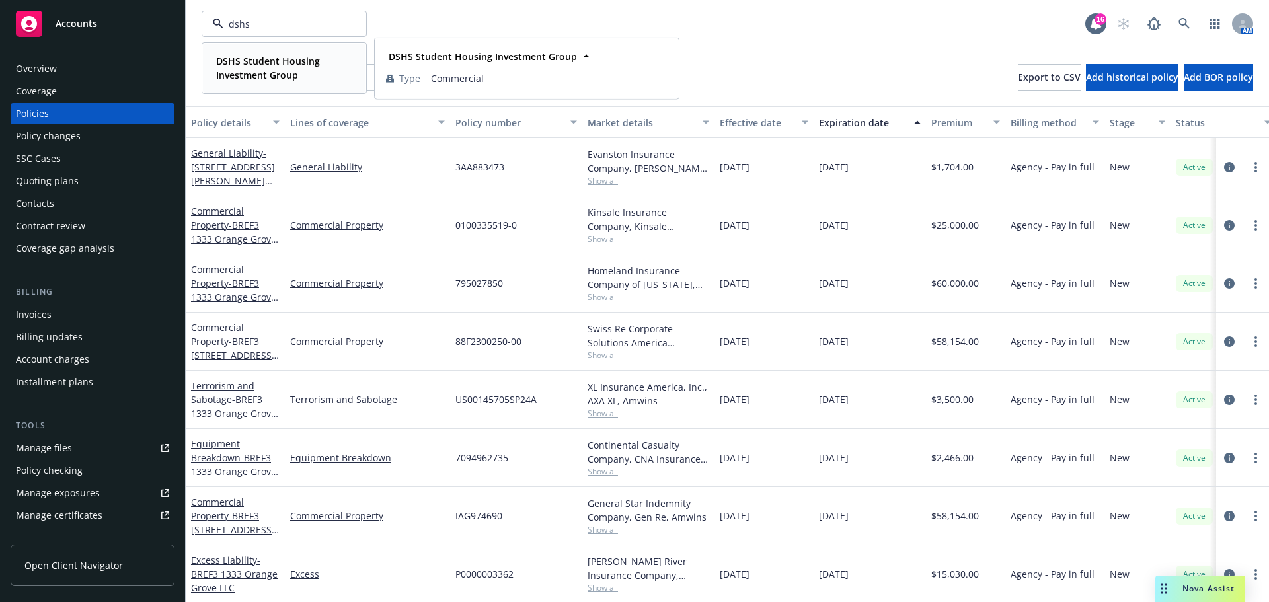
click at [268, 71] on strong "DSHS Student Housing Investment Group" at bounding box center [268, 68] width 104 height 26
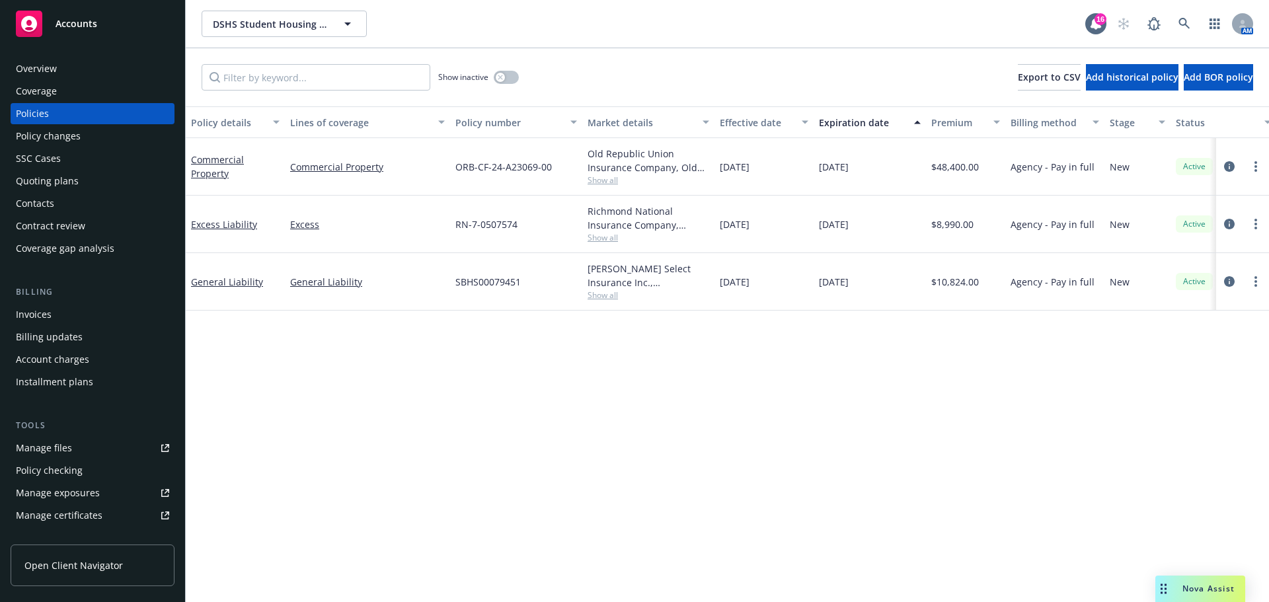
click at [57, 183] on div "Quoting plans" at bounding box center [47, 181] width 63 height 21
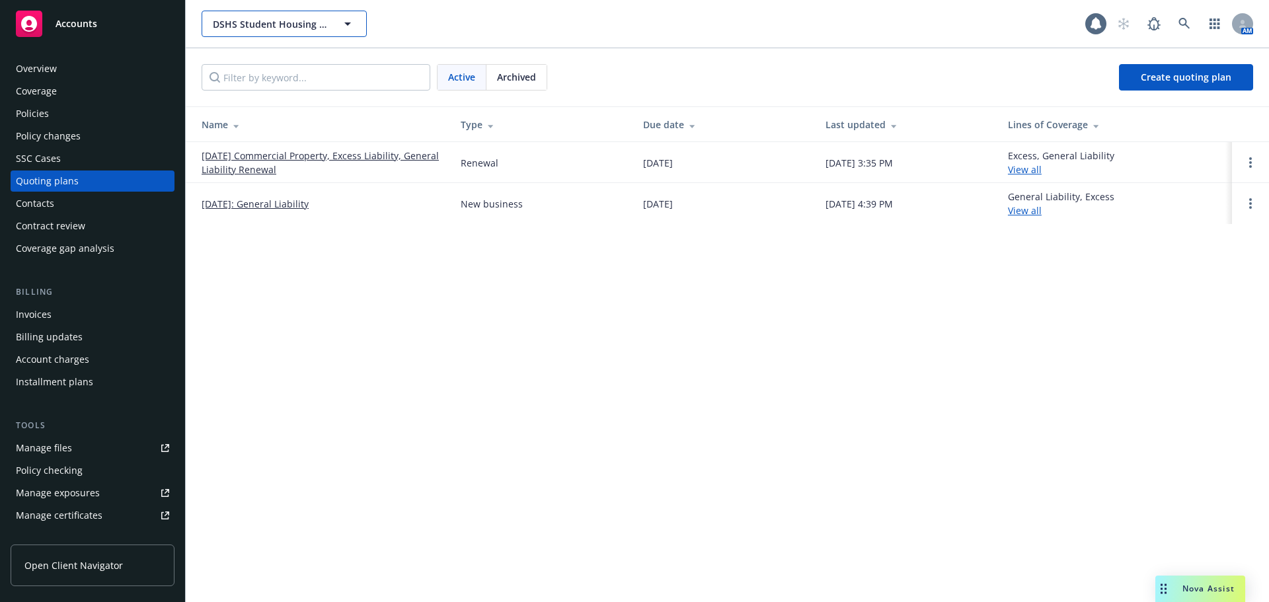
click at [281, 13] on button "DSHS Student Housing Investment Group" at bounding box center [284, 24] width 165 height 26
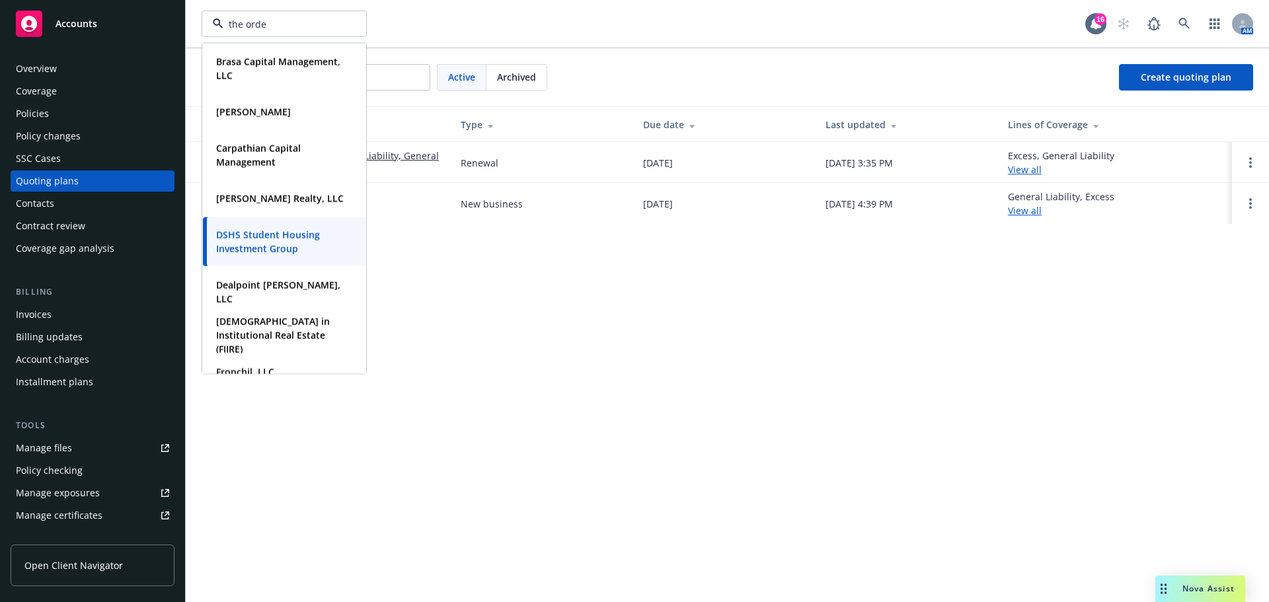
type input "the orden"
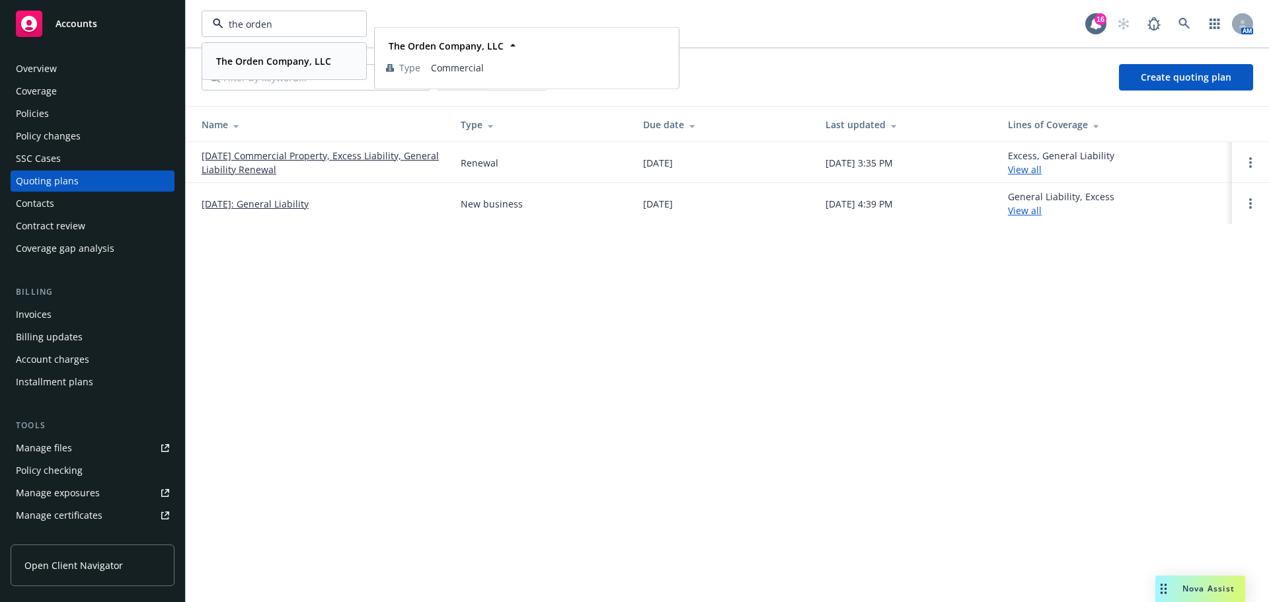
click at [260, 51] on div "The Orden Company, LLC Type Commercial" at bounding box center [284, 61] width 163 height 35
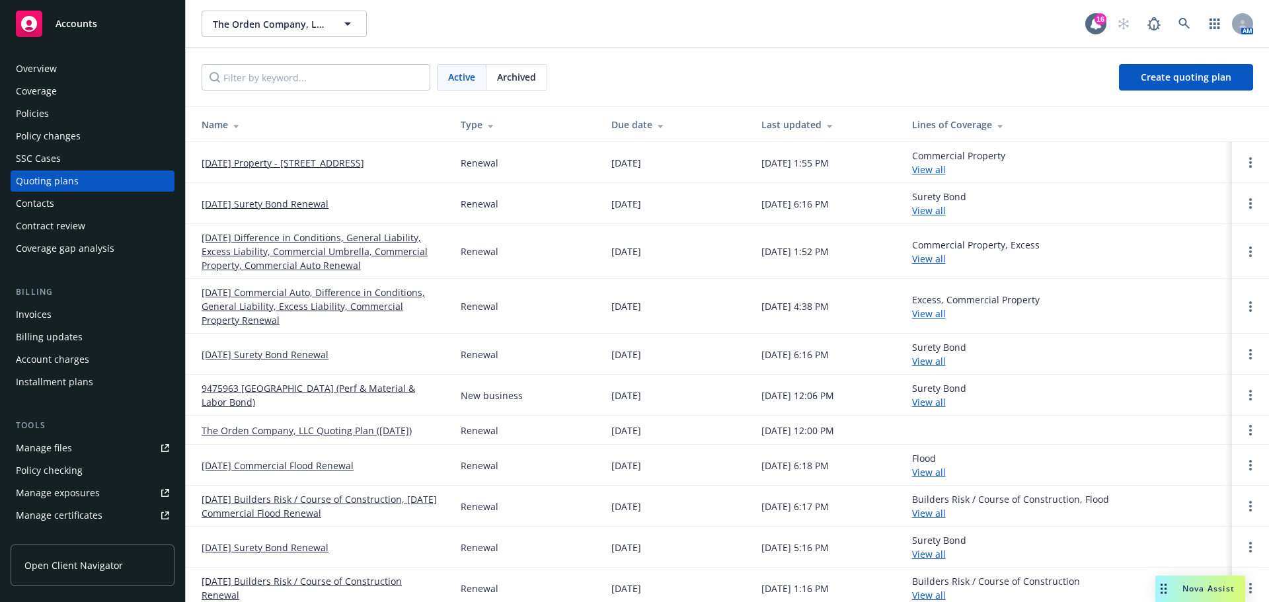
click at [329, 165] on link "10/30/25 Property - 5000 Populus Drive" at bounding box center [283, 163] width 163 height 14
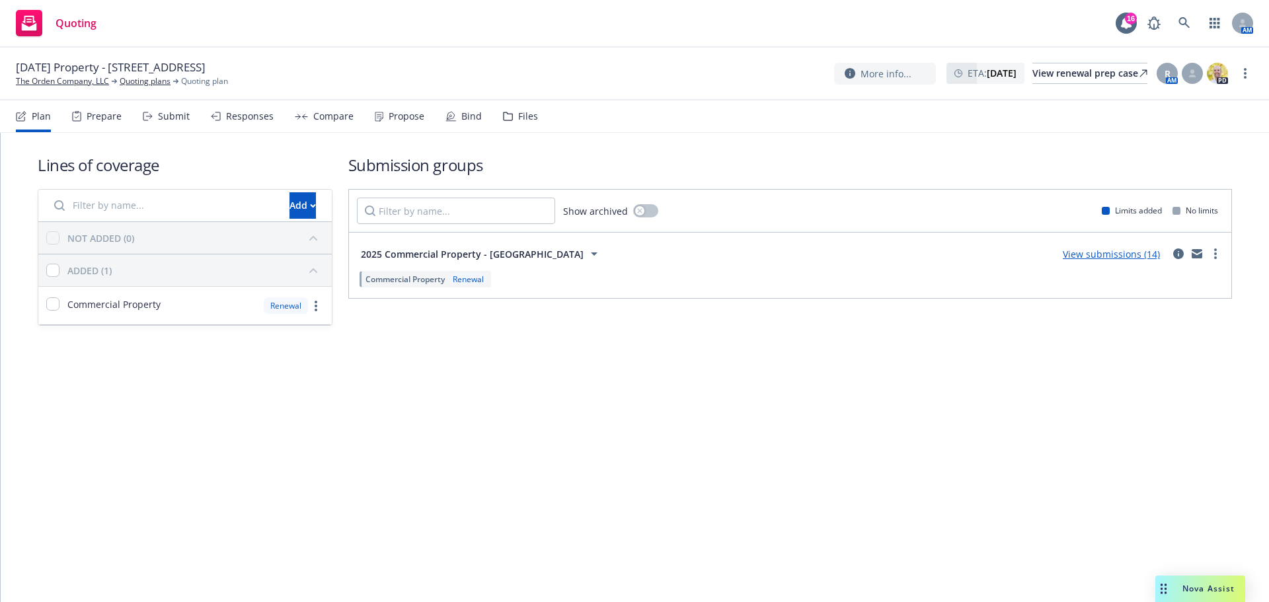
click at [1097, 254] on link "View submissions (14)" at bounding box center [1111, 254] width 97 height 13
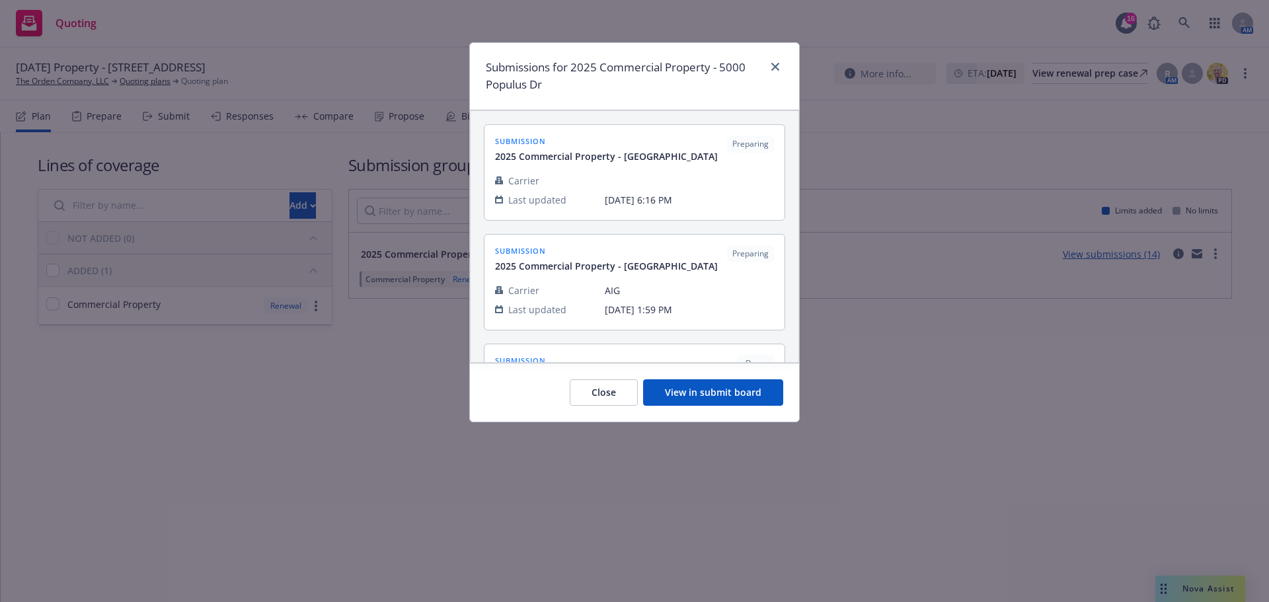
click at [719, 406] on div "Close View in submit board" at bounding box center [634, 392] width 329 height 59
click at [718, 397] on button "View in submit board" at bounding box center [713, 392] width 140 height 26
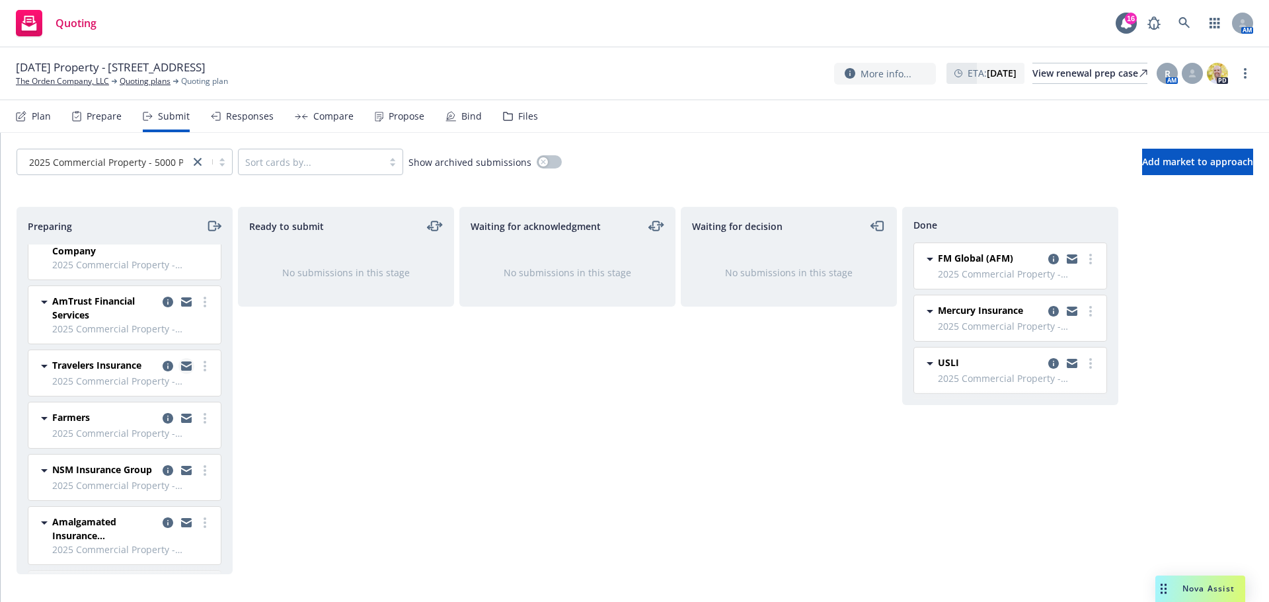
scroll to position [124, 0]
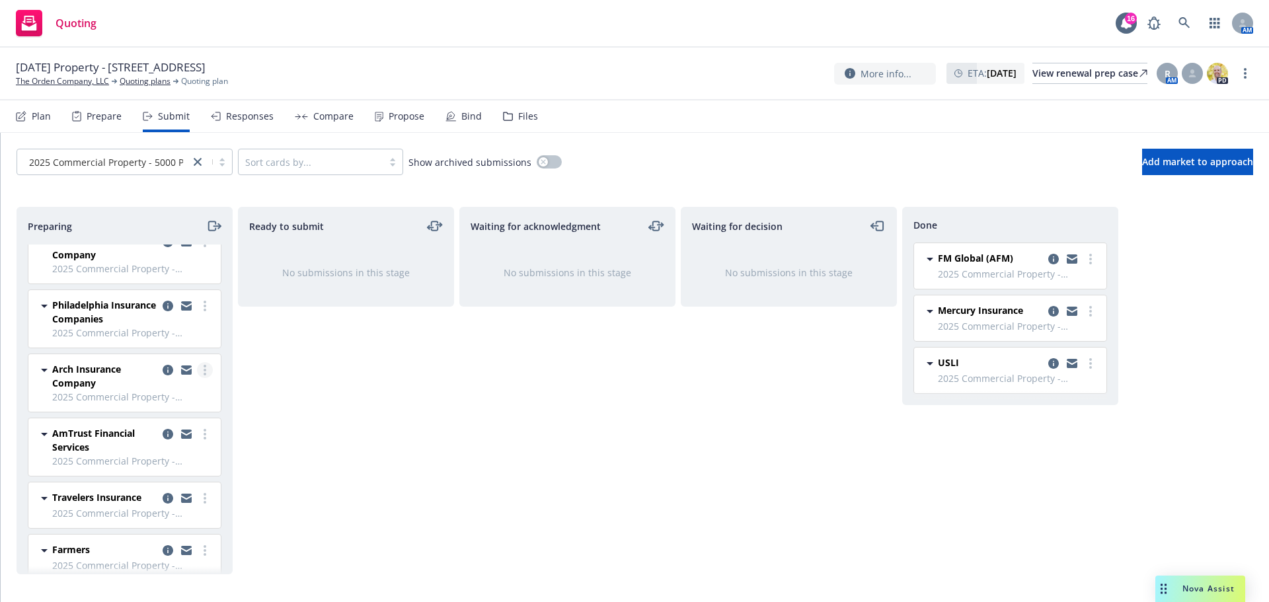
click at [204, 371] on circle "more" at bounding box center [205, 370] width 3 height 3
click at [145, 502] on span "Add declined decision" at bounding box center [135, 502] width 130 height 13
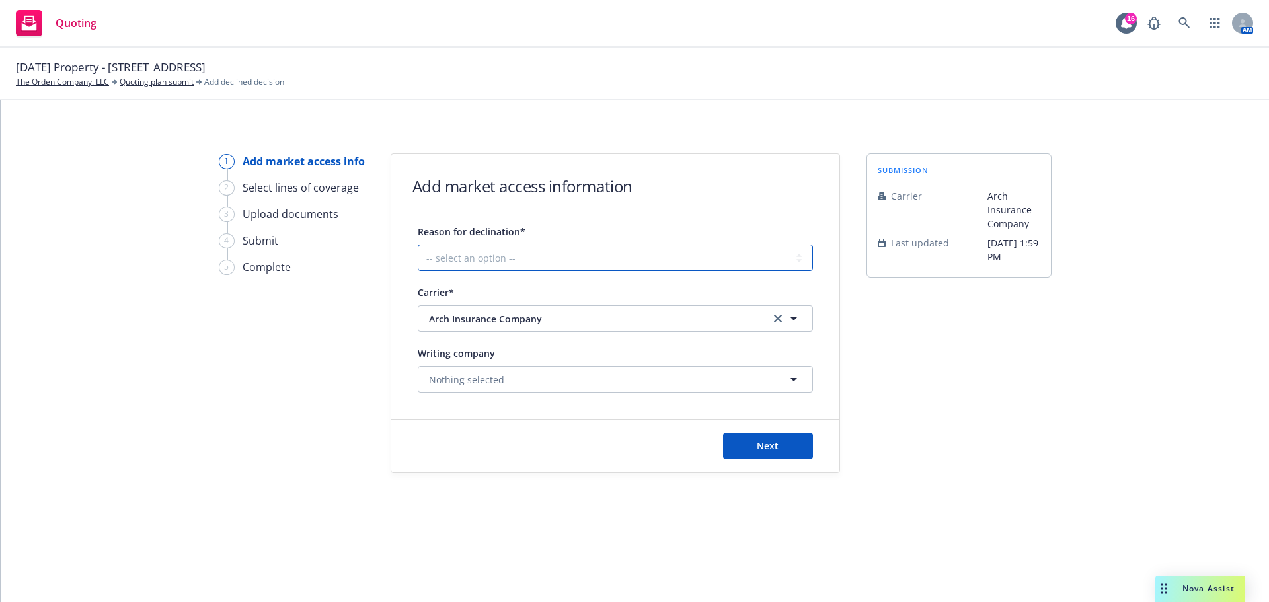
click at [543, 256] on select "-- select an option -- Cannot compete with other markets Carrier non-renewed Ca…" at bounding box center [615, 258] width 395 height 26
select select "DOES_NOT_FIT_UNDERWRITER_APPETITE"
click at [418, 245] on select "-- select an option -- Cannot compete with other markets Carrier non-renewed Ca…" at bounding box center [615, 258] width 395 height 26
click at [788, 447] on button "Next" at bounding box center [768, 446] width 90 height 26
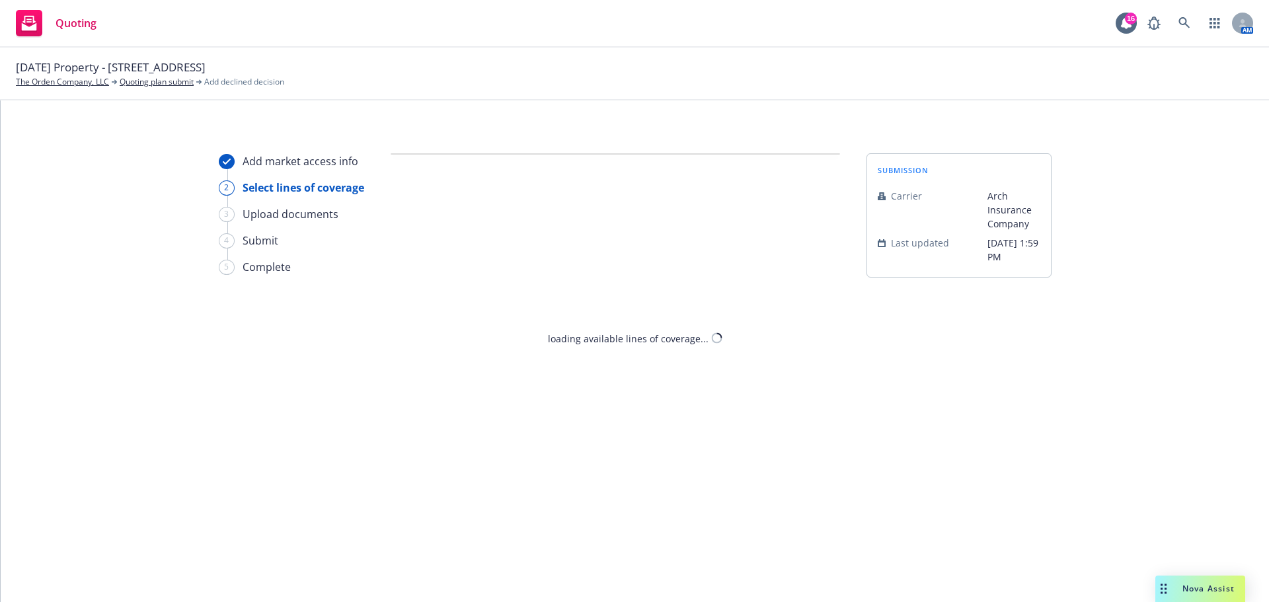
select select "DOES_NOT_FIT_UNDERWRITER_APPETITE"
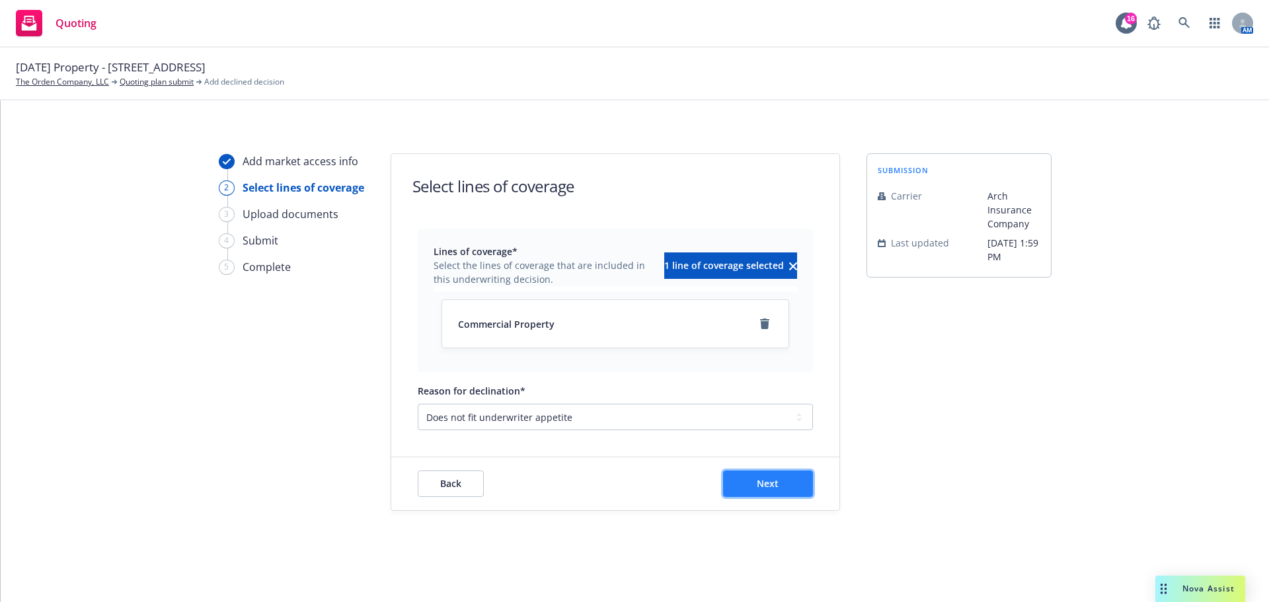
click at [772, 478] on span "Next" at bounding box center [768, 483] width 22 height 13
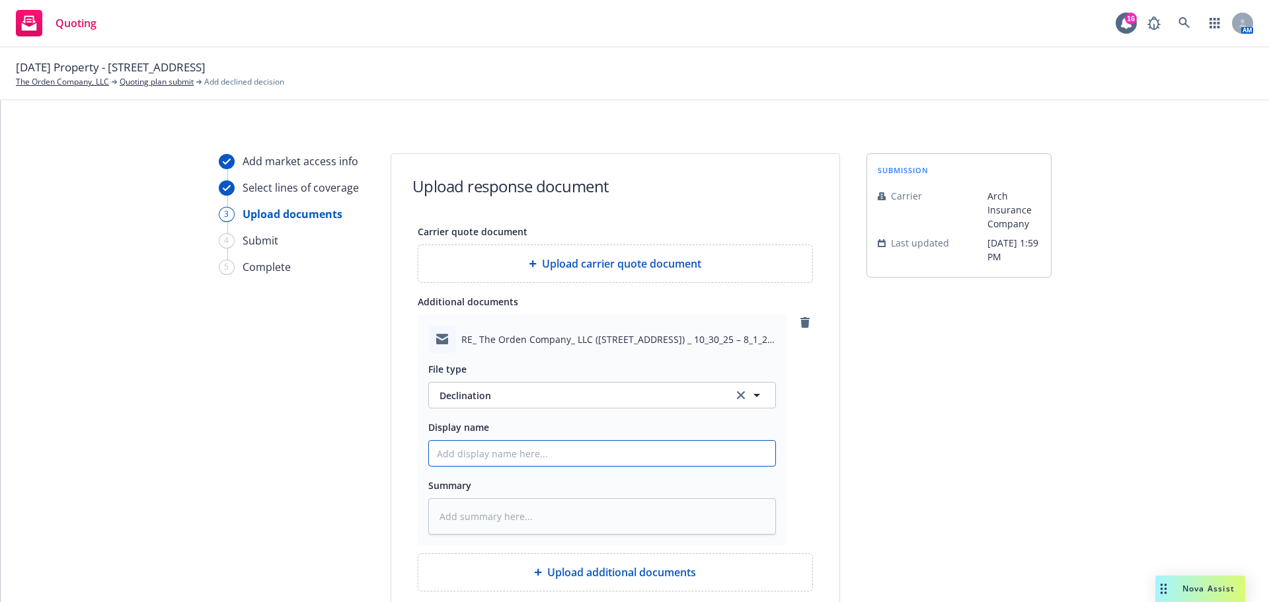
click at [527, 443] on input "Display name" at bounding box center [602, 453] width 346 height 25
paste input "we must decline as the risk does not meet appetite due to a combination of cons…"
type textarea "x"
type input "we must decline as the risk does not meet appetite due to a combination of cons…"
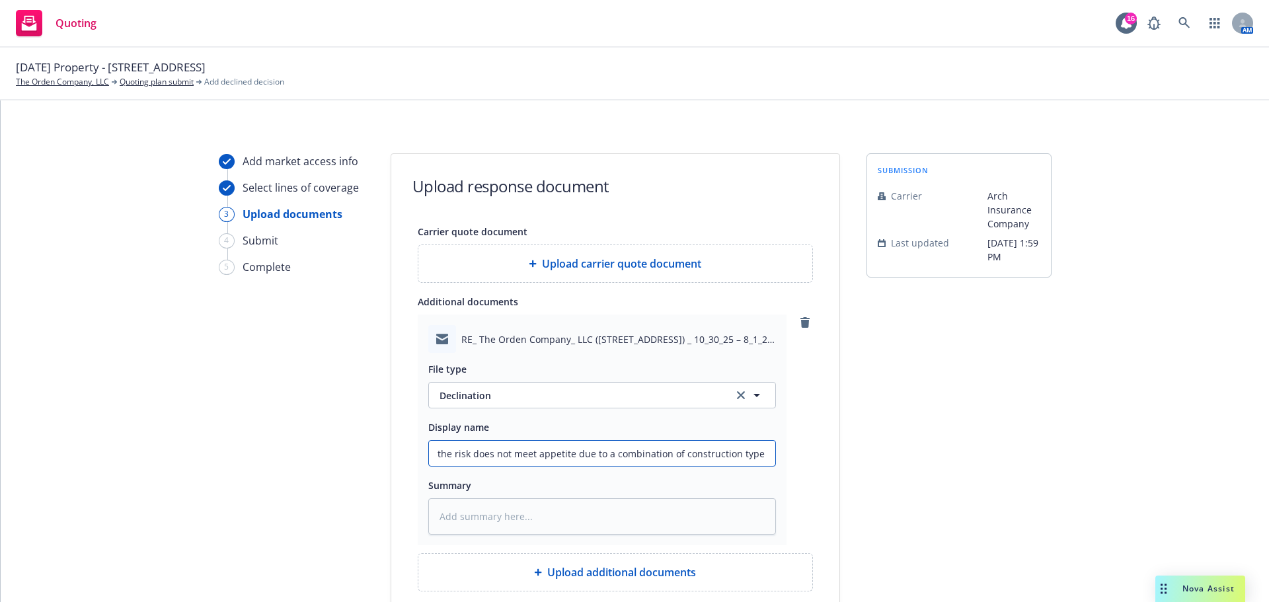
type textarea "x"
click at [487, 515] on textarea at bounding box center [602, 516] width 348 height 36
paste textarea "we must decline as the risk does not meet appetite due to a combination of cons…"
type textarea "x"
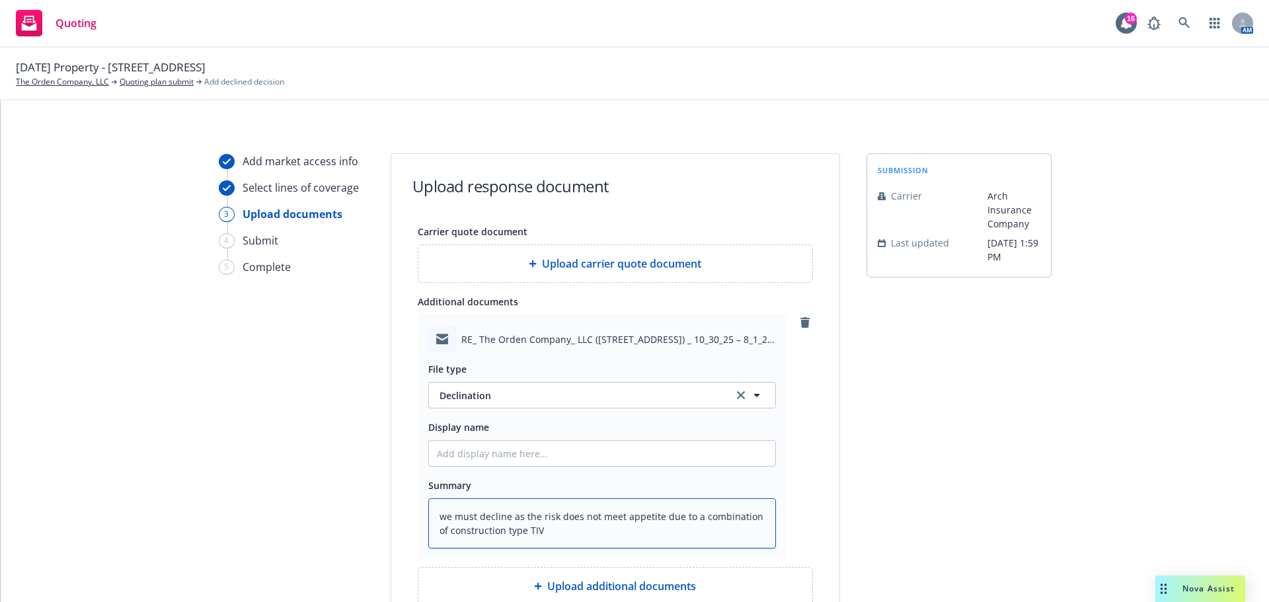
scroll to position [132, 0]
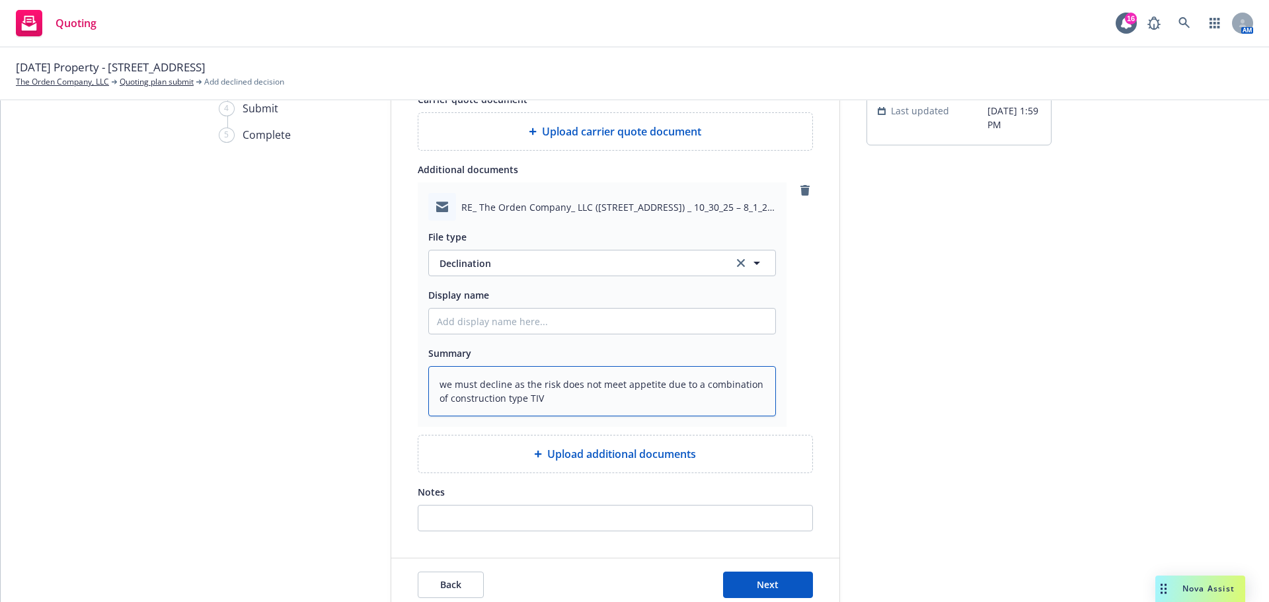
type textarea "we must decline as the risk does not meet appetite due to a combination of cons…"
click at [487, 515] on input "Notes" at bounding box center [615, 518] width 394 height 25
paste input "we must decline as the risk does not meet appetite due to a combination of cons…"
type input "we must decline as the risk does not meet appetite due to a combination of cons…"
type textarea "x"
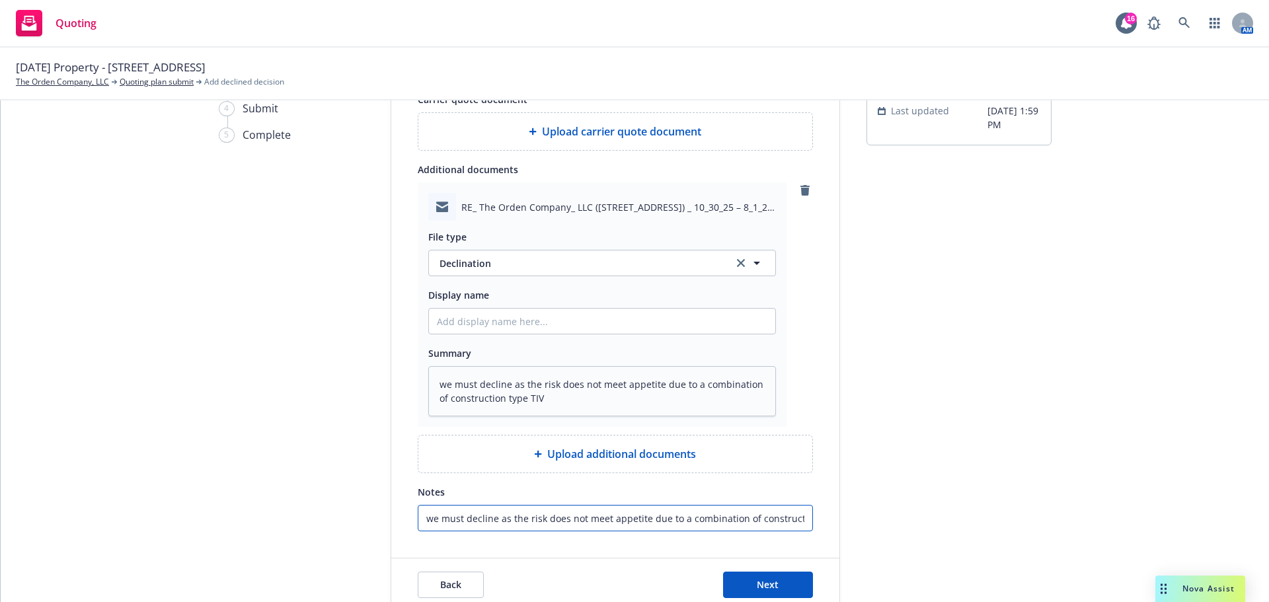
scroll to position [0, 40]
type input "we must decline as the risk does not meet appetite due to a combination of cons…"
click at [524, 319] on input "Display name" at bounding box center [602, 321] width 346 height 25
type textarea "x"
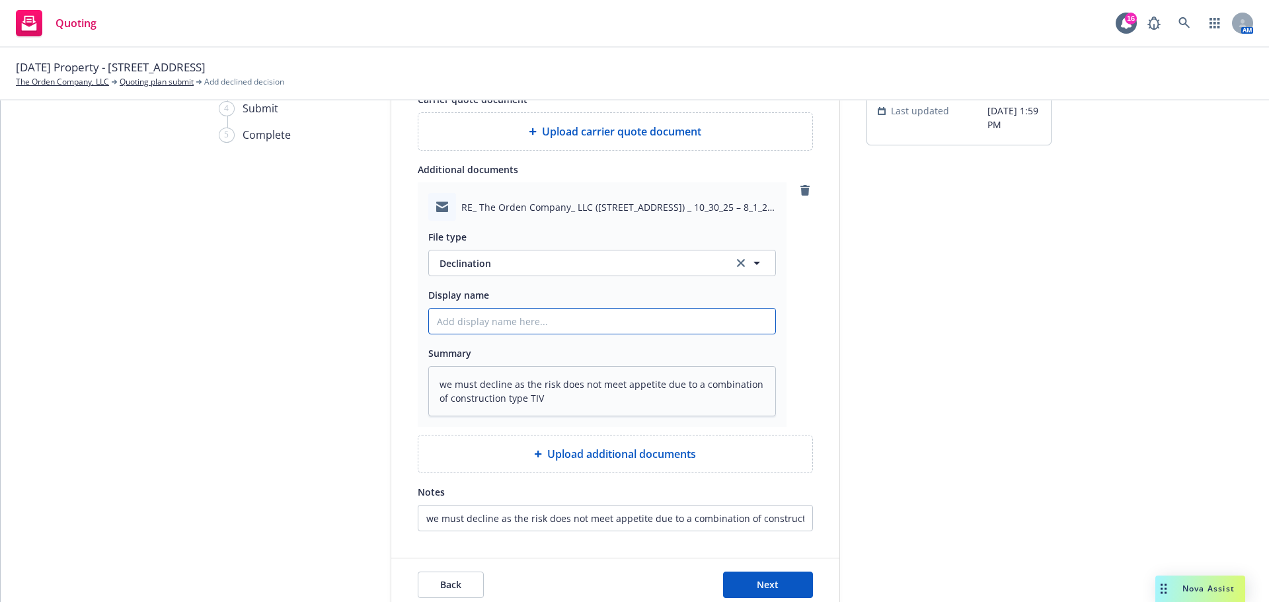
type input "A"
type textarea "x"
type input "Ar"
type textarea "x"
type input "Arc"
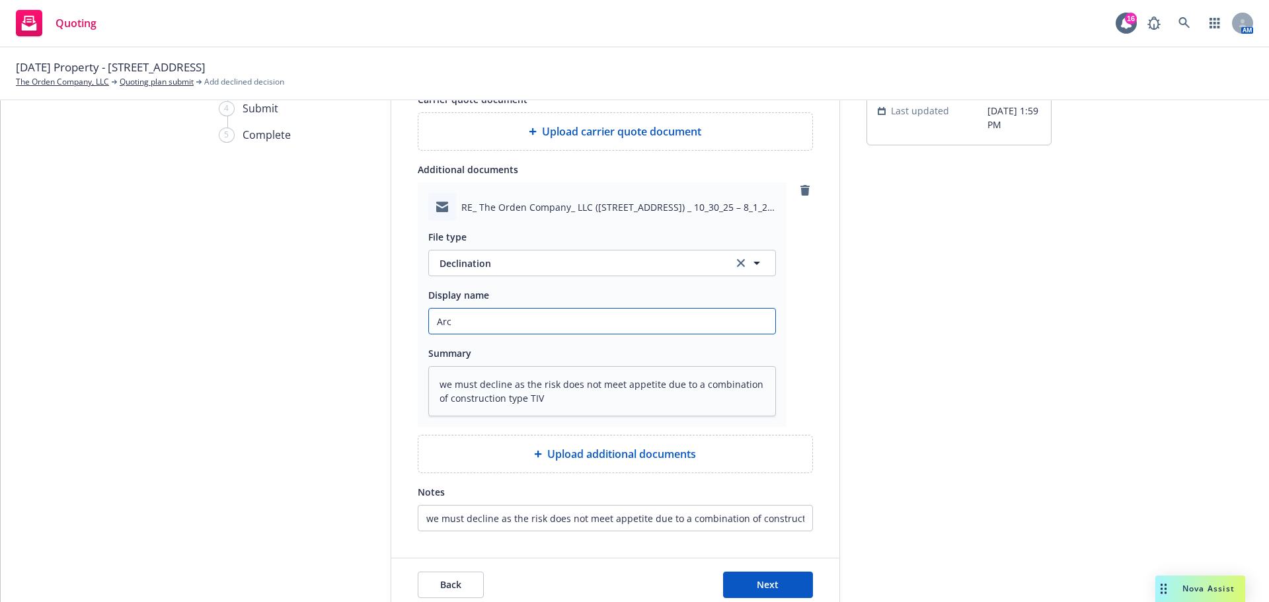
type textarea "x"
type input "Arch"
type textarea "x"
type input "Arch"
type textarea "x"
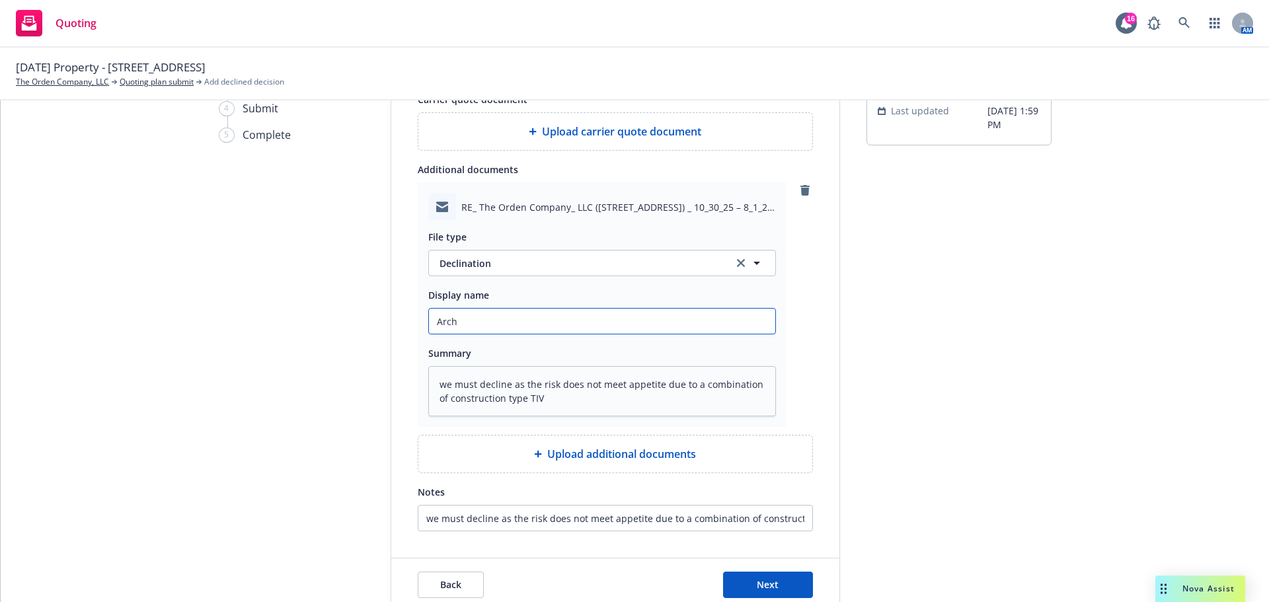
type input "Arch D"
type textarea "x"
type input "Arch De"
type textarea "x"
type input "Arch Dec"
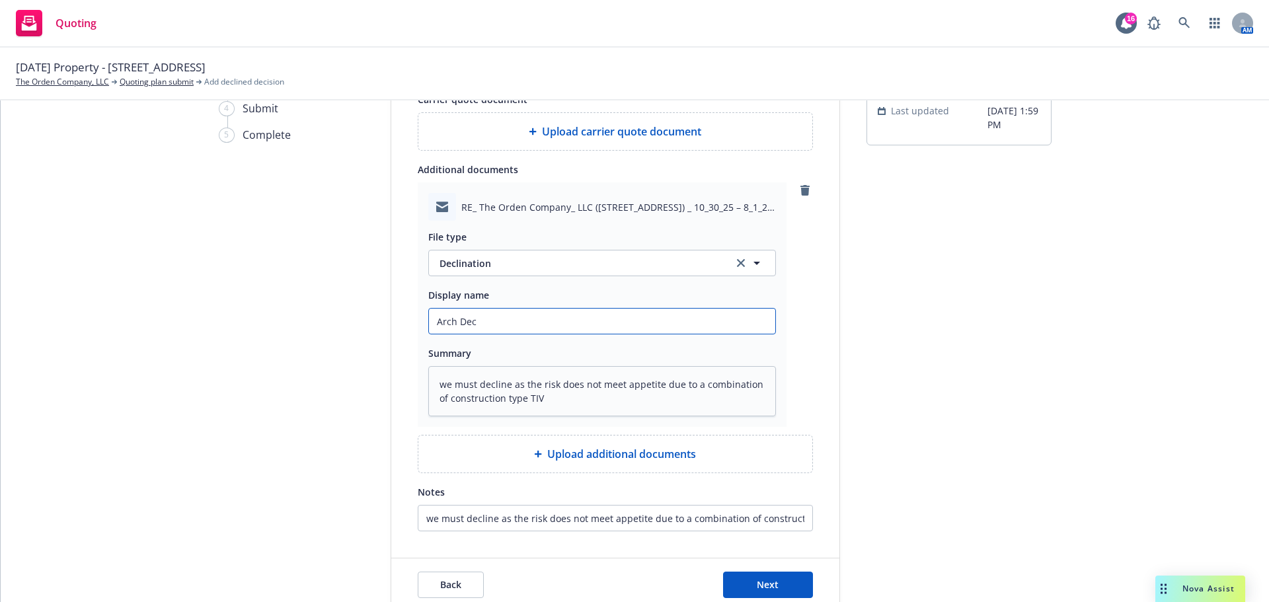
type textarea "x"
type input "Arch Decl"
type textarea "x"
type input "Arch Decli"
type textarea "x"
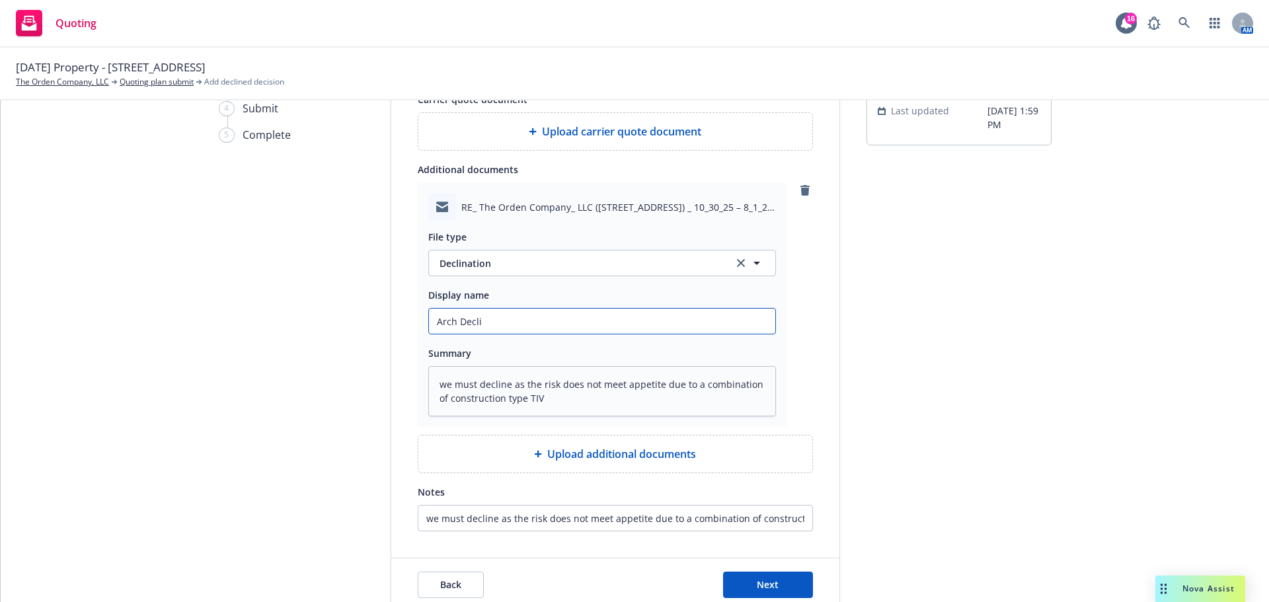
type input "Arch Declin"
type textarea "x"
type input "Arch Declina"
type textarea "x"
type input "Arch Declinat"
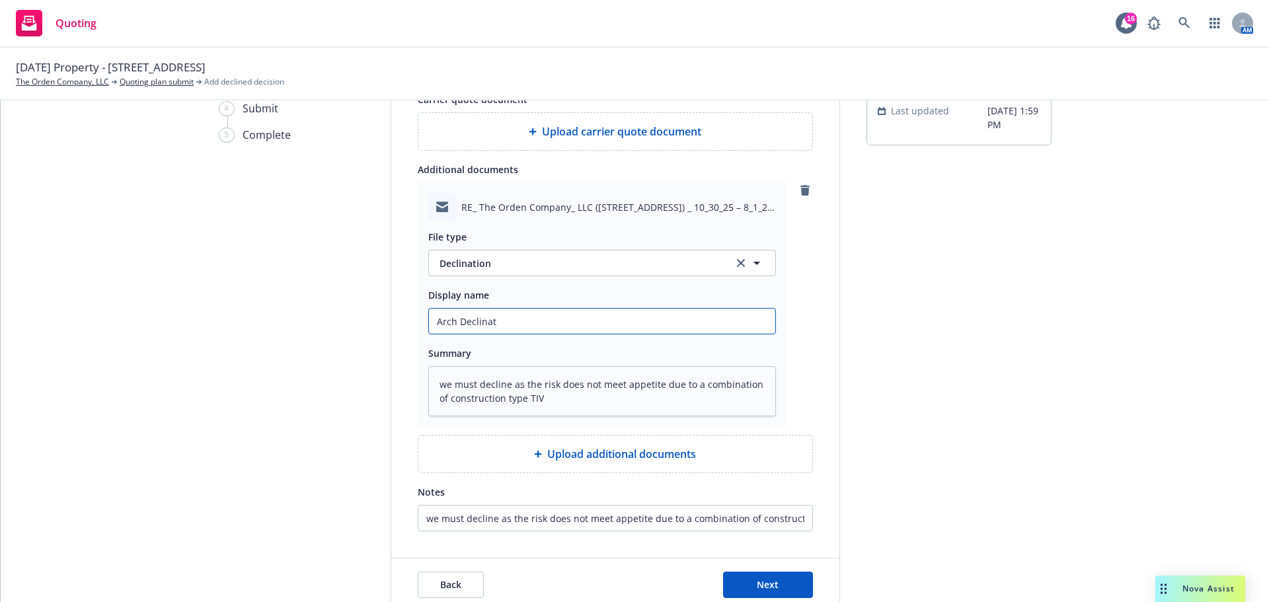
type textarea "x"
type input "Arch Declinati"
type textarea "x"
type input "Arch Declinatio"
type textarea "x"
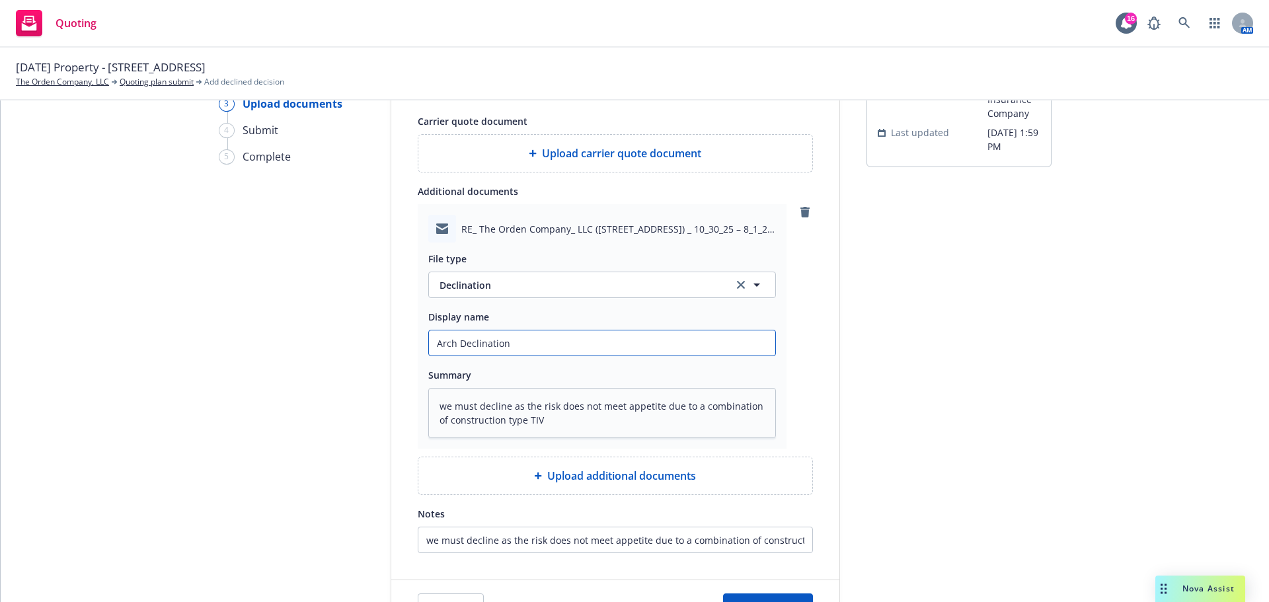
scroll to position [195, 0]
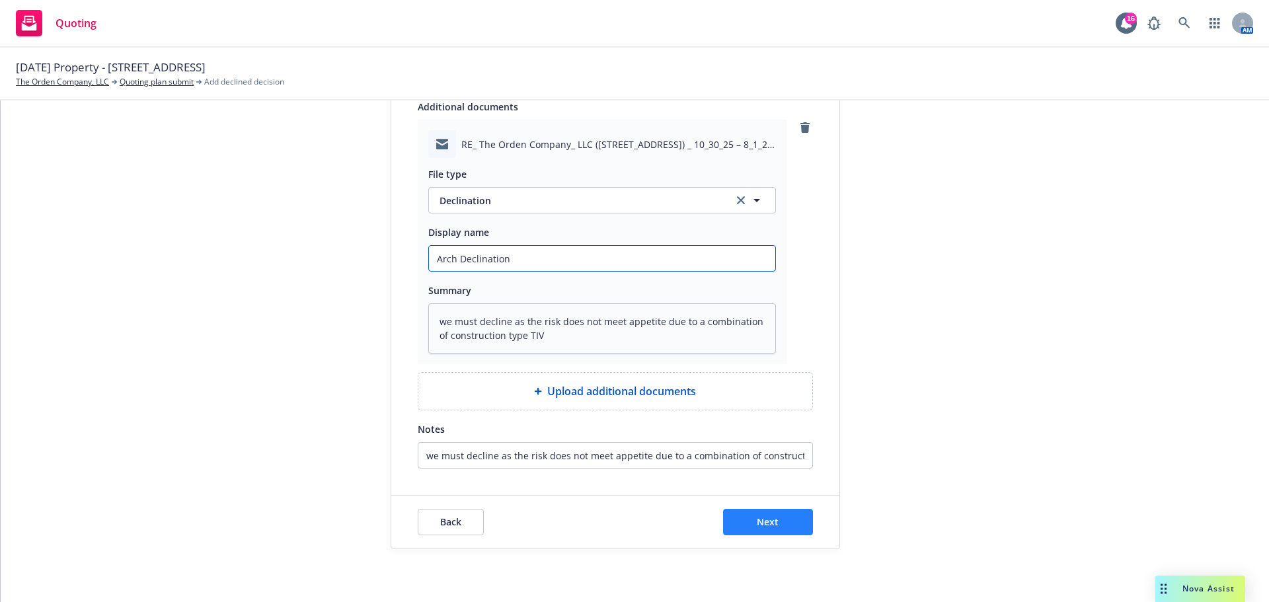
type input "Arch Declination"
click at [760, 509] on div "Back Next" at bounding box center [615, 522] width 448 height 53
click at [757, 525] on span "Next" at bounding box center [768, 522] width 22 height 13
type textarea "x"
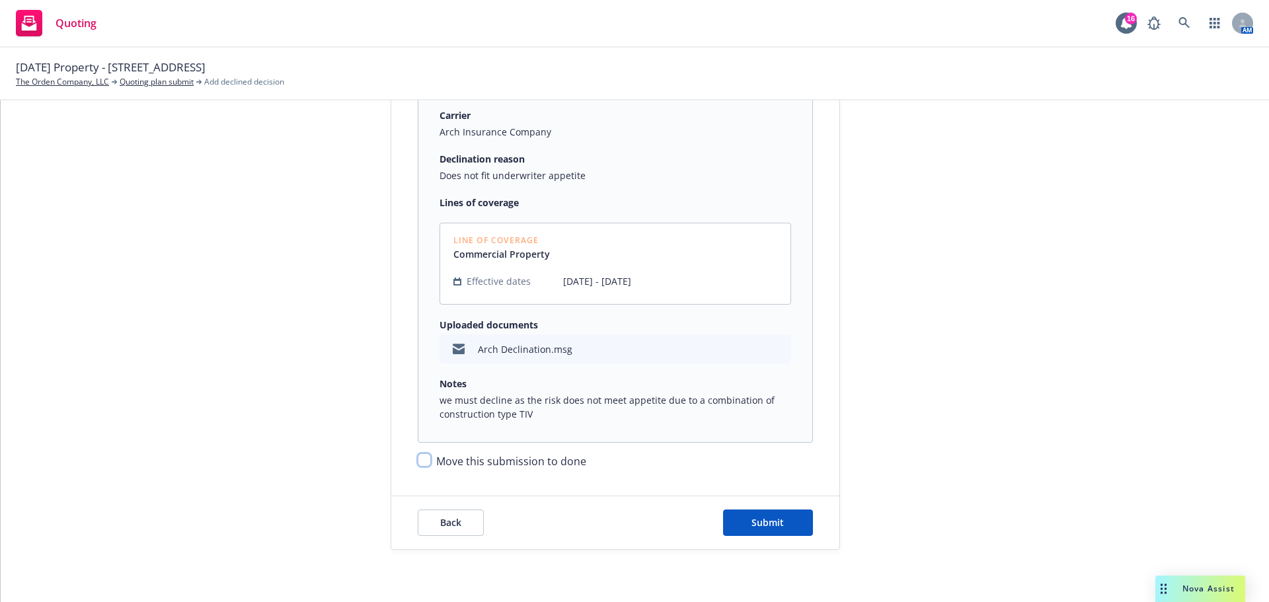
click at [418, 457] on input "Move this submission to done" at bounding box center [424, 459] width 13 height 13
checkbox input "true"
click at [802, 528] on button "Submit" at bounding box center [768, 523] width 90 height 26
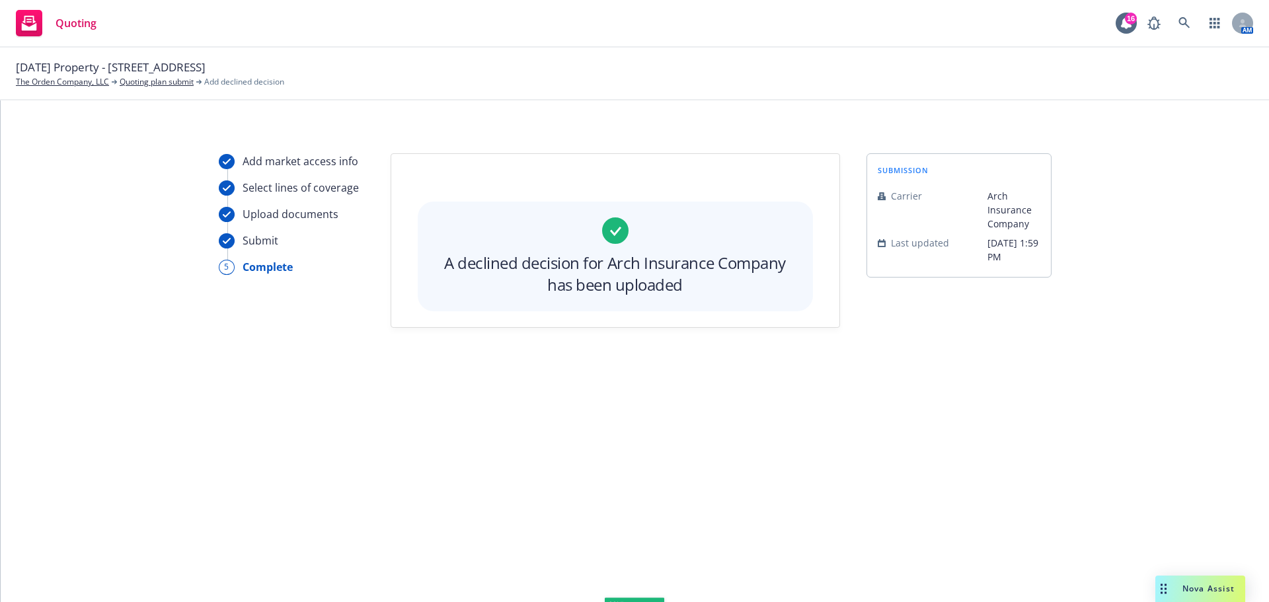
scroll to position [0, 0]
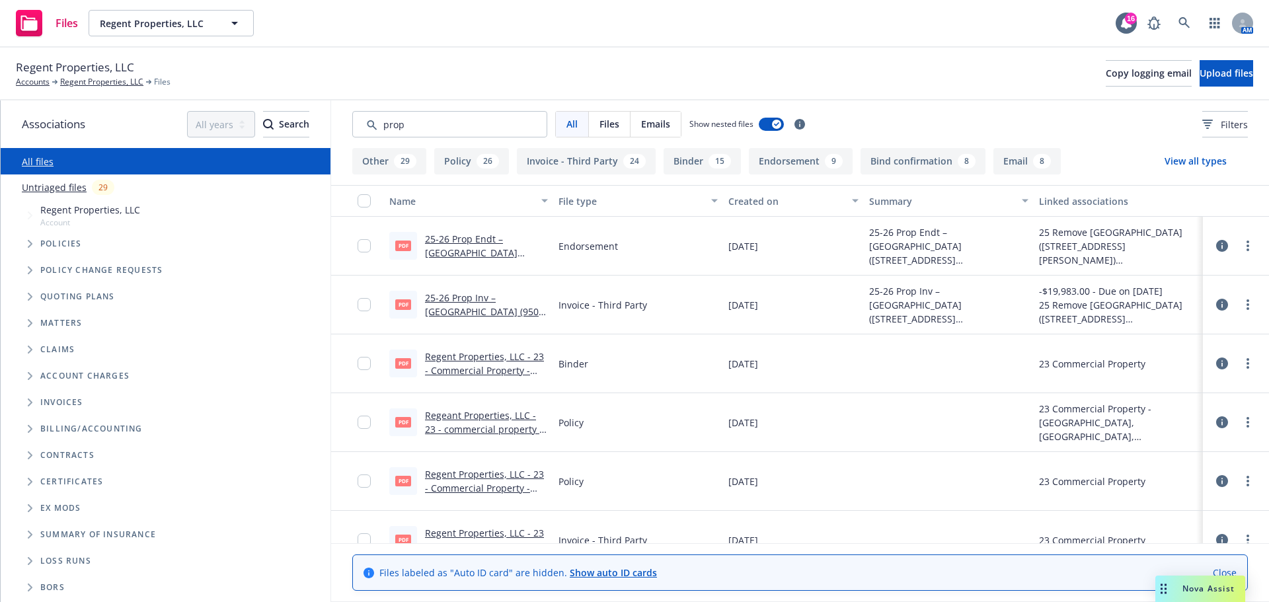
click at [1200, 587] on span "Nova Assist" at bounding box center [1209, 588] width 52 height 11
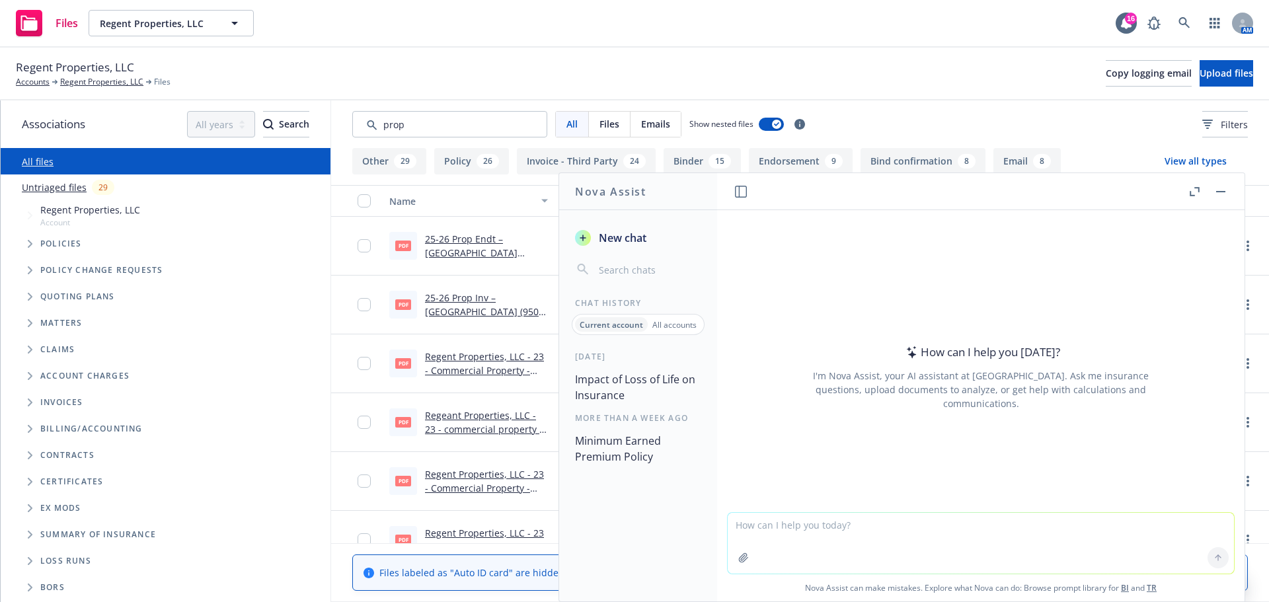
click at [855, 516] on textarea at bounding box center [981, 543] width 506 height 61
paste textarea "Prosper Apartments North Dallas TX"
type textarea "Prosper Apartments North Dallas TX address"
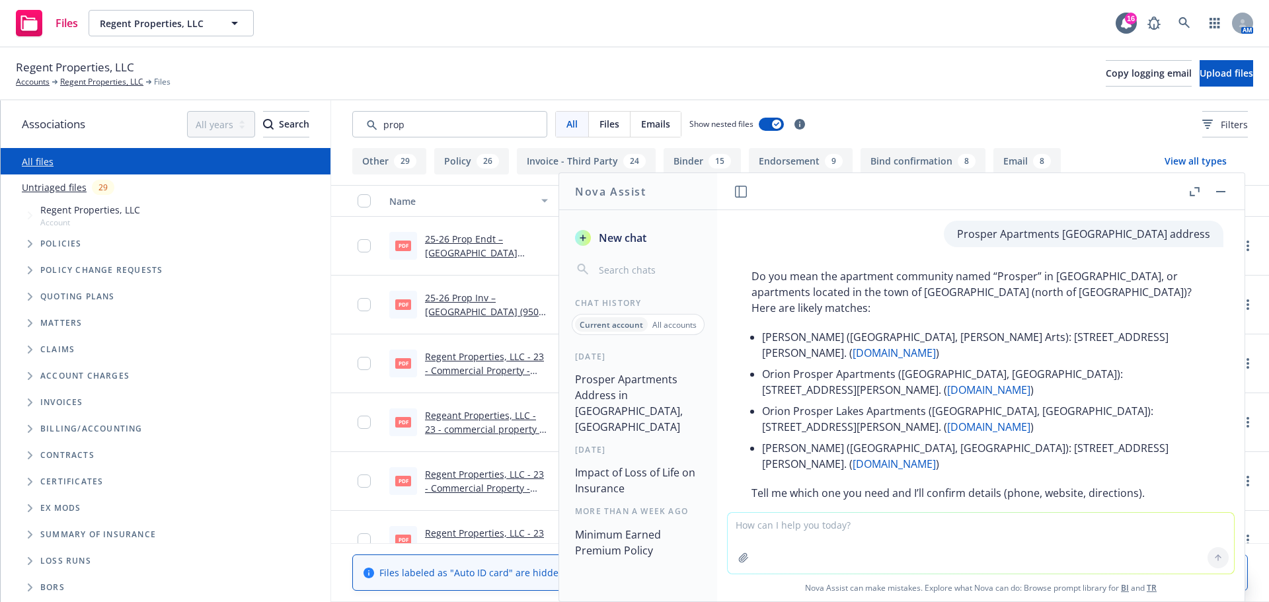
scroll to position [34, 0]
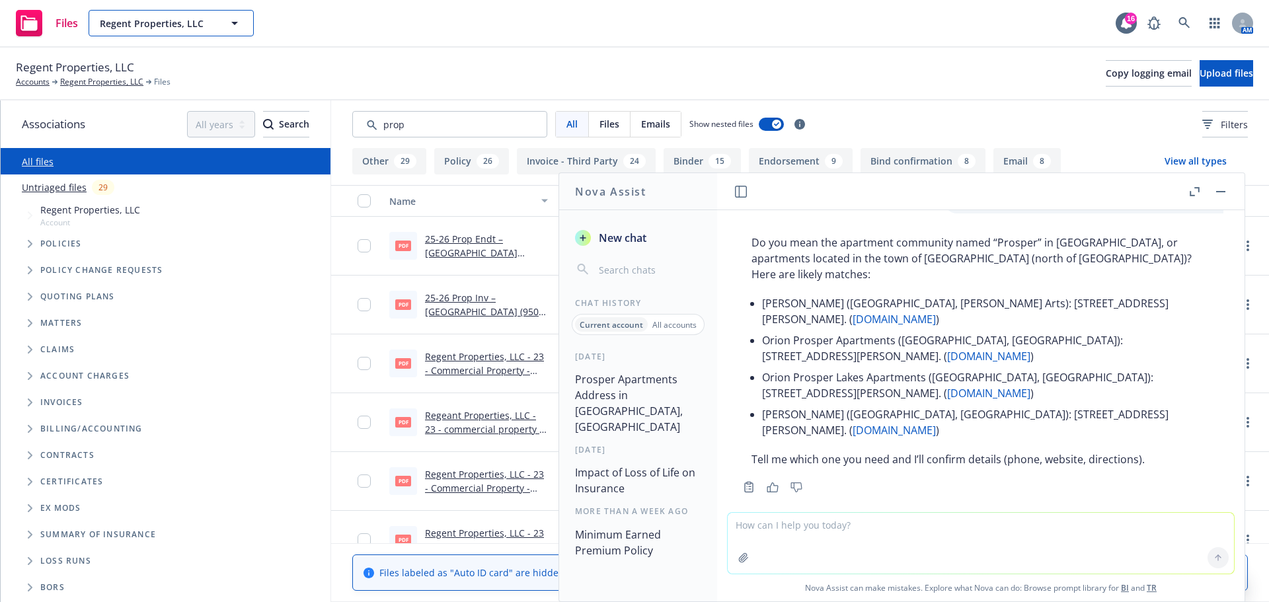
click at [168, 20] on span "Regent Properties, LLC" at bounding box center [157, 24] width 114 height 14
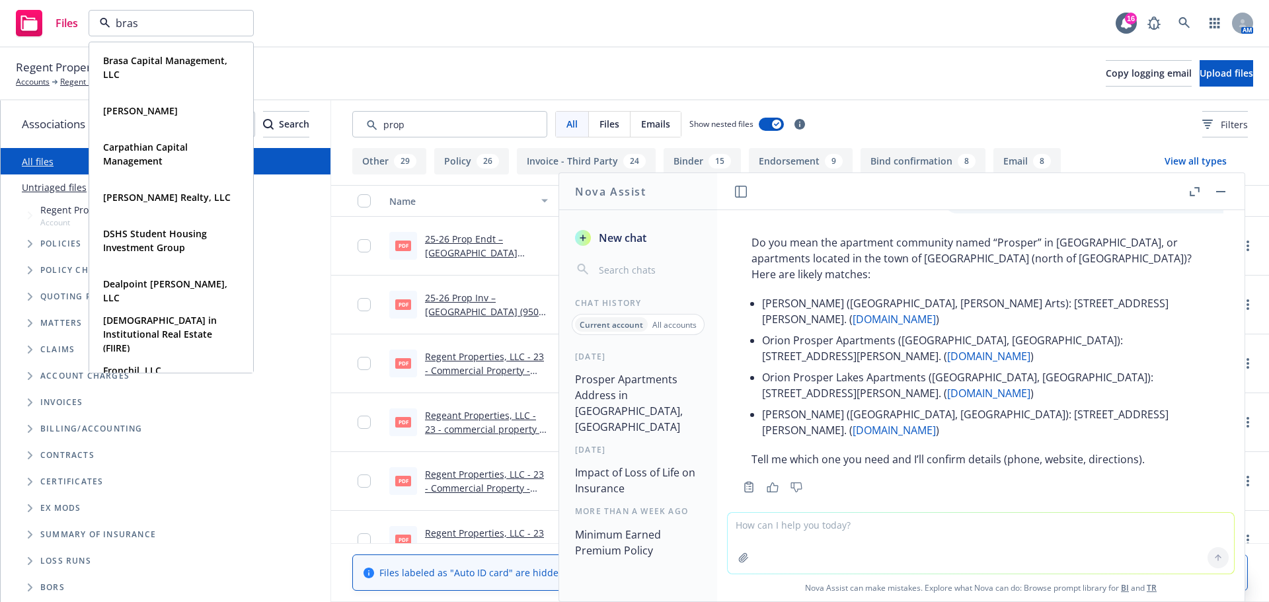
type input "brasa"
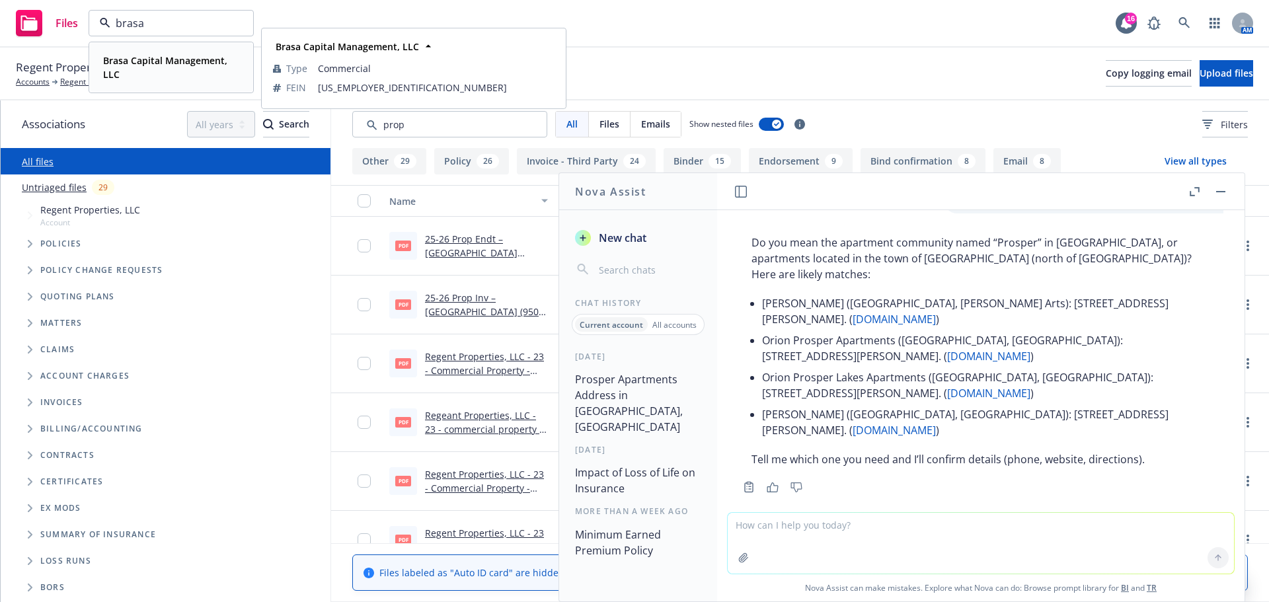
click at [149, 66] on strong "Brasa Capital Management, LLC" at bounding box center [165, 67] width 124 height 26
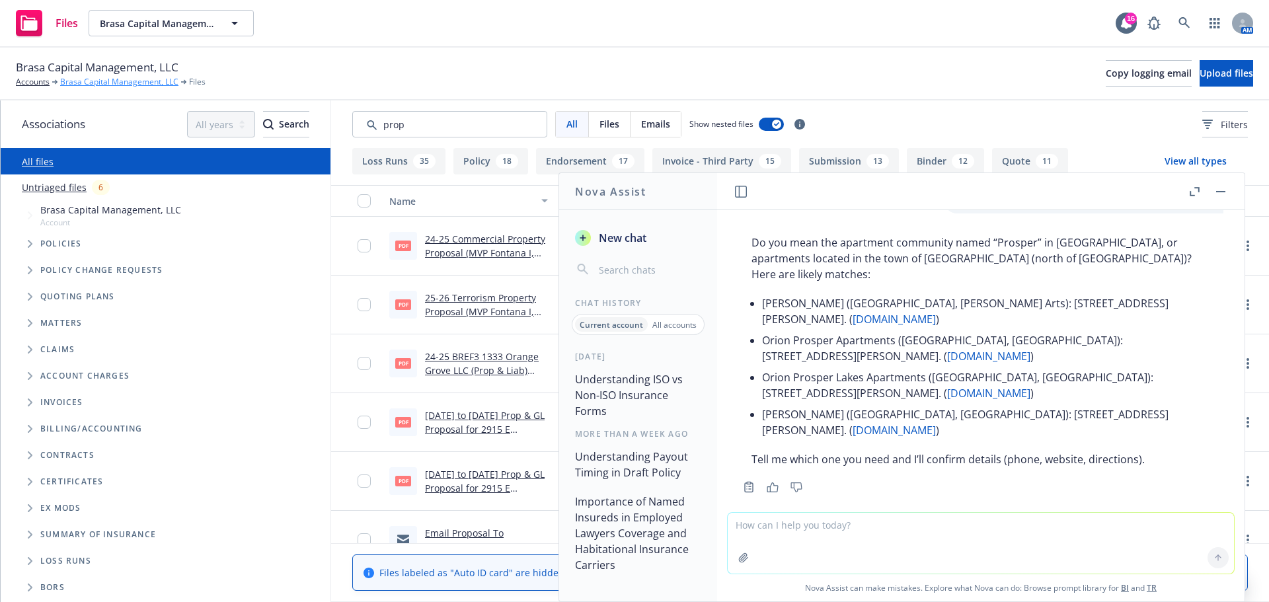
click at [103, 85] on link "Brasa Capital Management, LLC" at bounding box center [119, 82] width 118 height 12
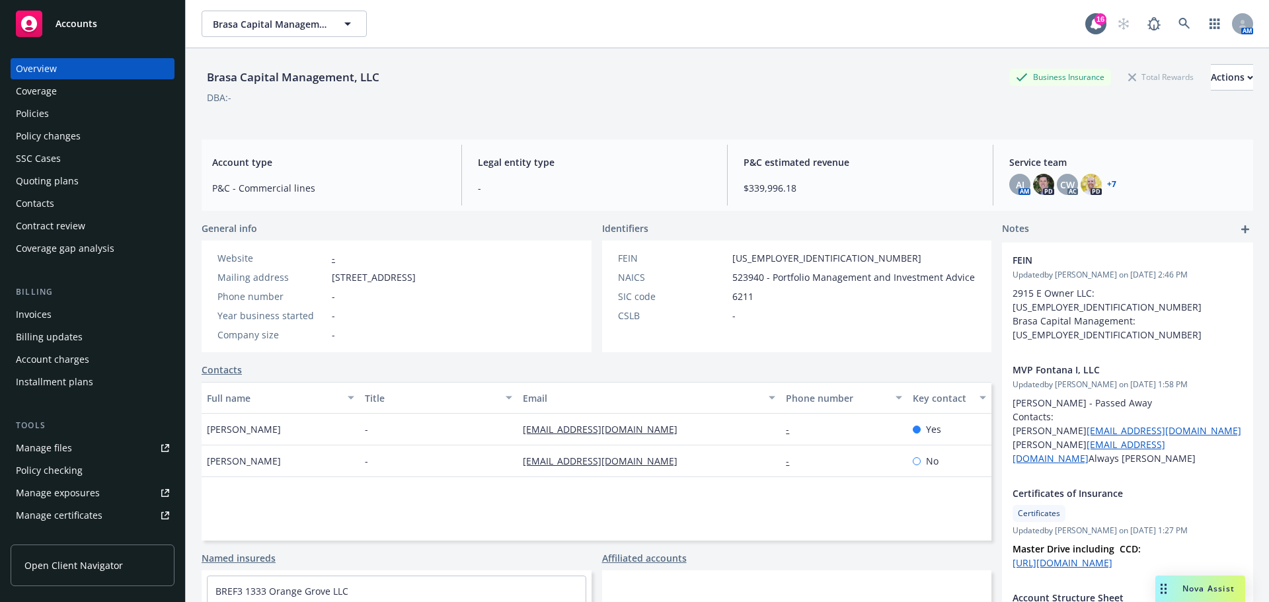
click at [68, 118] on div "Policies" at bounding box center [92, 113] width 153 height 21
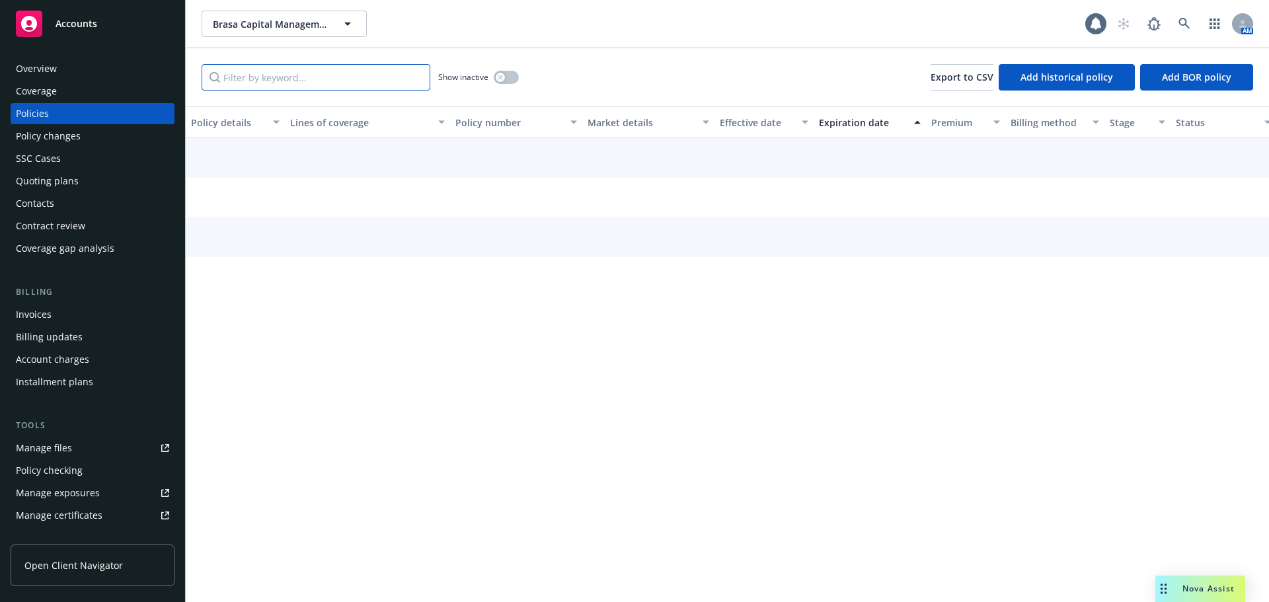
click at [284, 79] on input "Filter by keyword..." at bounding box center [316, 77] width 229 height 26
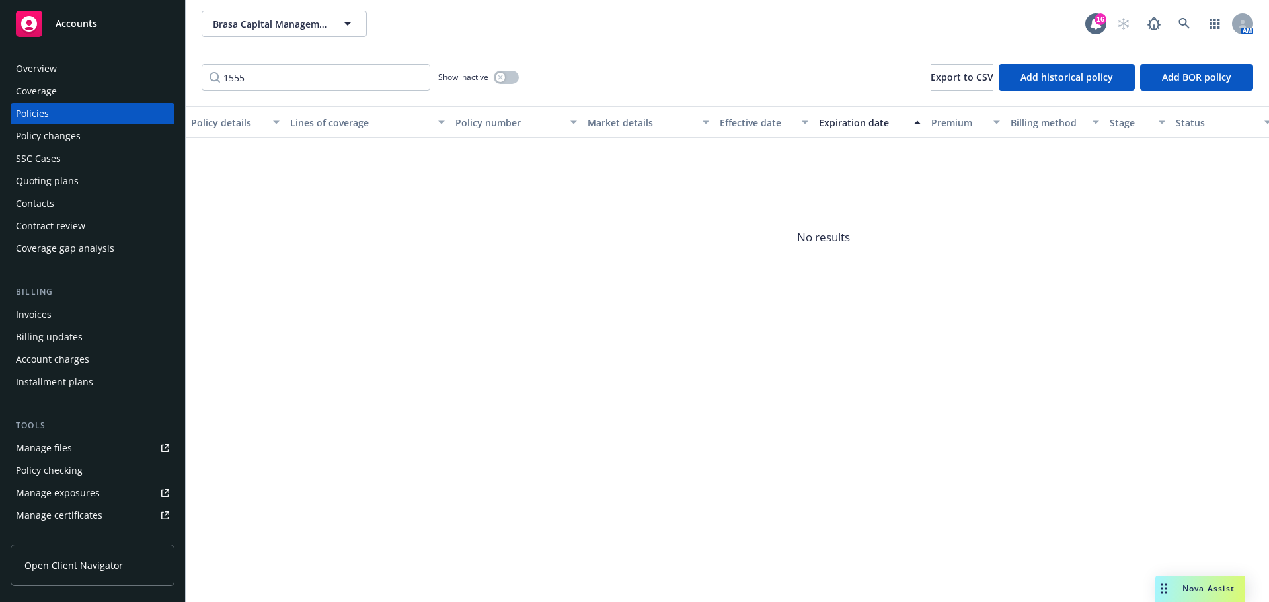
click at [494, 73] on div "Show inactive" at bounding box center [478, 77] width 81 height 26
click at [495, 73] on button "button" at bounding box center [506, 77] width 25 height 13
drag, startPoint x: 274, startPoint y: 68, endPoint x: 184, endPoint y: 63, distance: 90.0
click at [184, 64] on div "Accounts Overview Coverage Policies Policy changes SSC Cases Quoting plans Cont…" at bounding box center [634, 301] width 1269 height 602
type input "pullman"
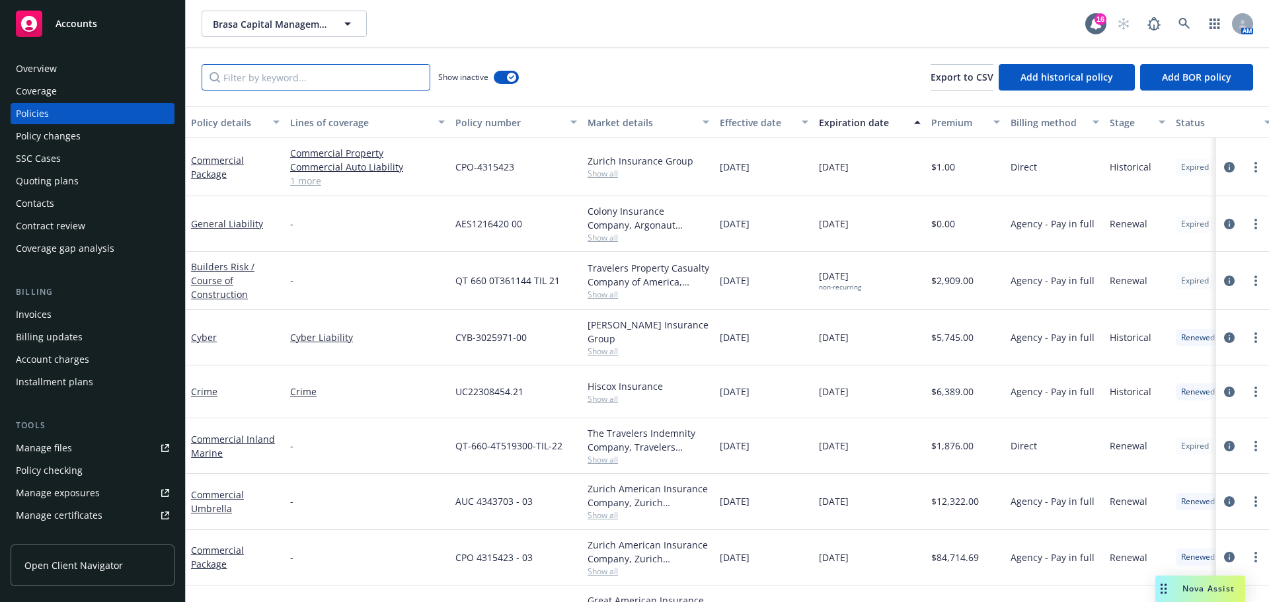
click at [312, 79] on input "Filter by keyword..." at bounding box center [316, 77] width 229 height 26
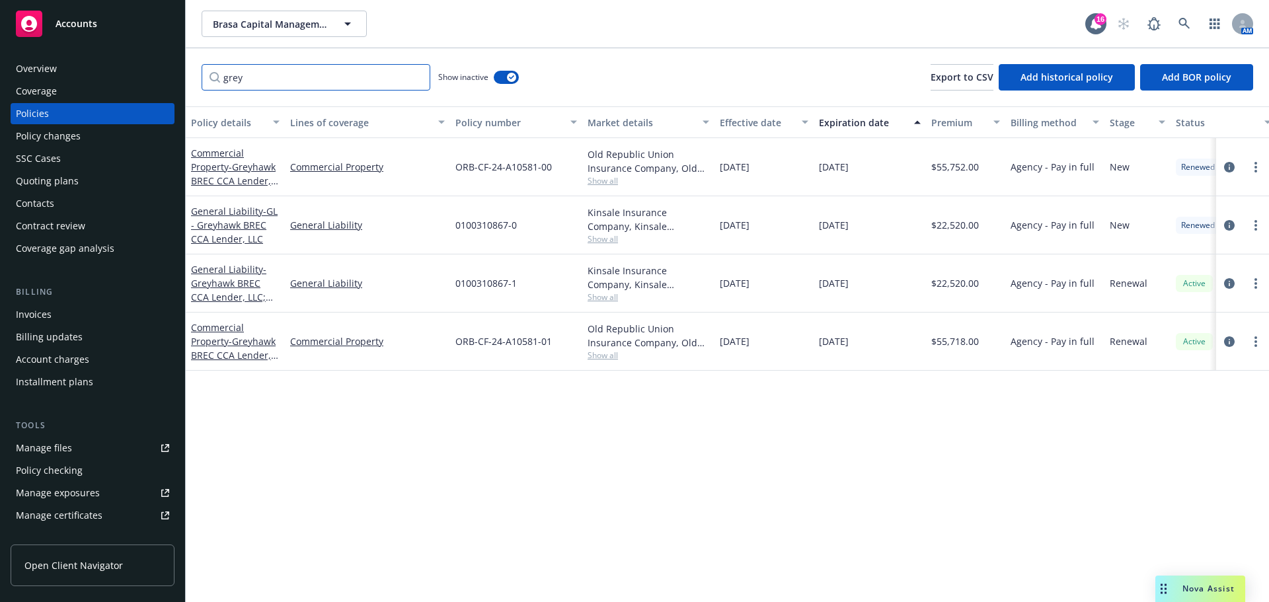
type input "grey"
click at [728, 55] on div "grey Show inactive Export to CSV Add historical policy Add BOR policy" at bounding box center [727, 77] width 1083 height 58
click at [508, 84] on div "Show inactive" at bounding box center [478, 77] width 81 height 26
click at [508, 78] on div "button" at bounding box center [511, 77] width 9 height 9
